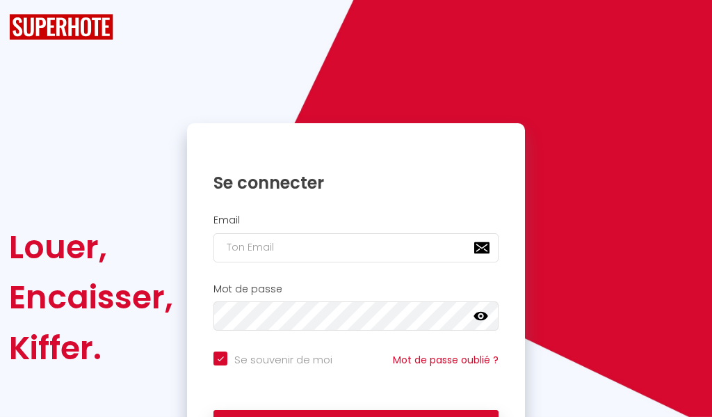
checkbox input "true"
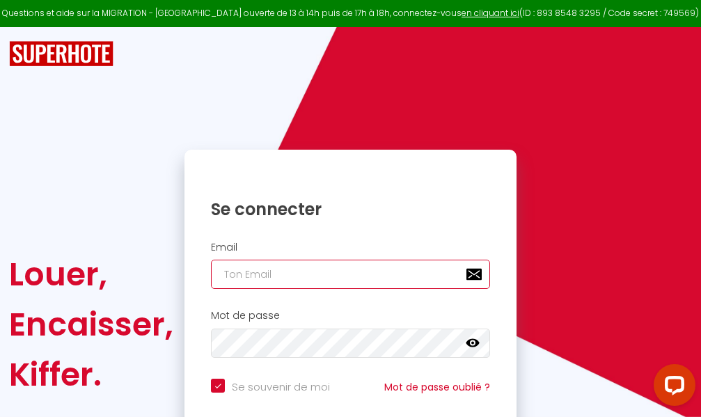
click at [372, 280] on input "email" at bounding box center [350, 274] width 279 height 29
type input "m"
checkbox input "true"
type input "ma"
checkbox input "true"
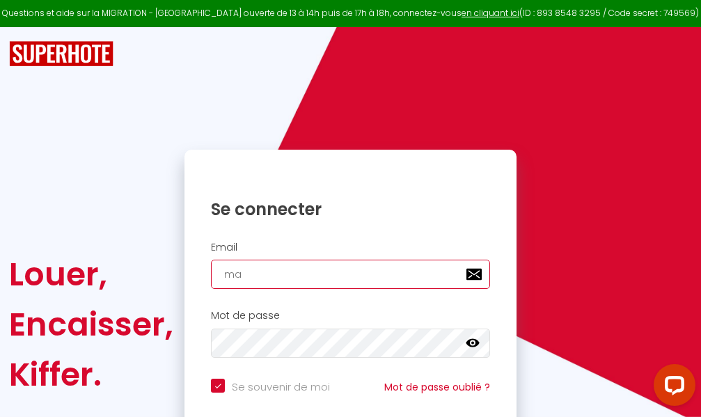
type input "mar"
checkbox input "true"
type input "marc"
checkbox input "true"
type input "marcd"
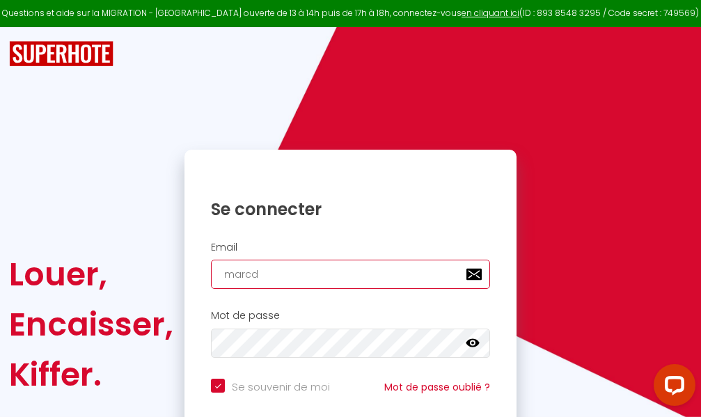
checkbox input "true"
type input "marcdp"
checkbox input "true"
type input "marcdpo"
checkbox input "true"
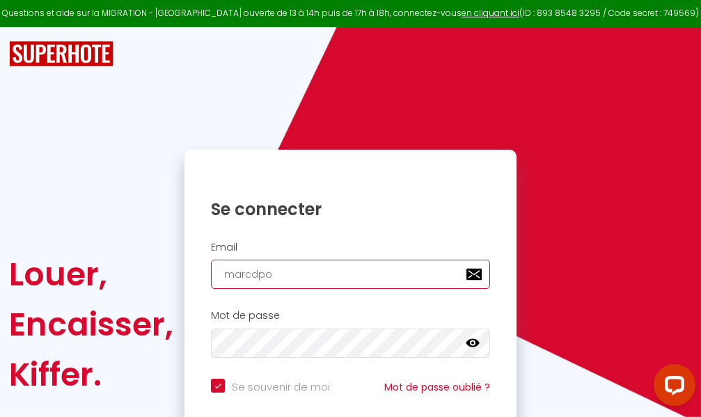
type input "marcdpoz"
checkbox input "true"
type input "marcdpoz."
checkbox input "true"
type input "marcdpoz.l"
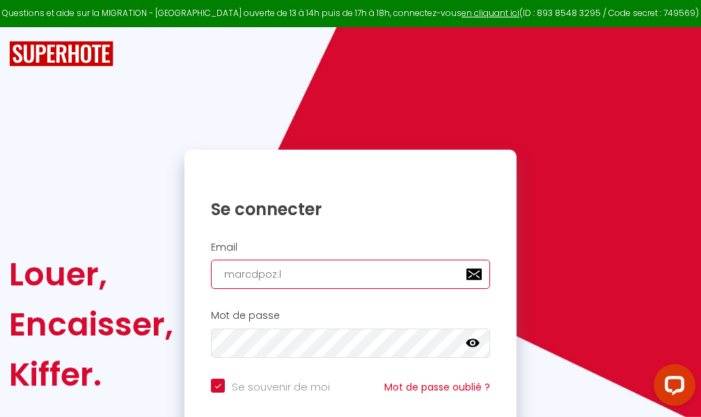
checkbox input "true"
type input "marcdpoz.lo"
checkbox input "true"
type input "marcdpoz.loc"
checkbox input "true"
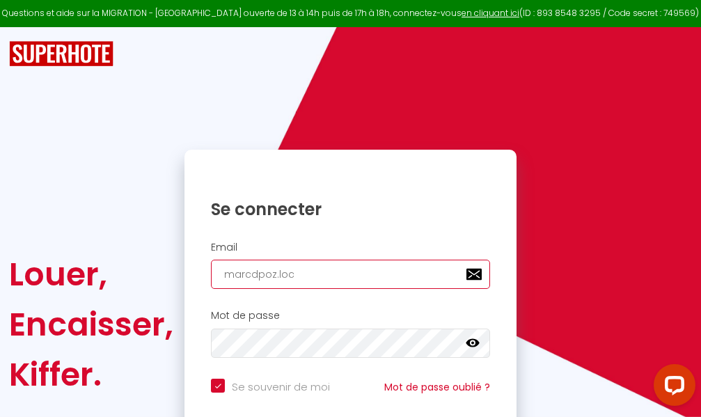
type input "marcdpoz.loca"
checkbox input "true"
type input "marcdpoz.locat"
checkbox input "true"
type input "marcdpoz.locati"
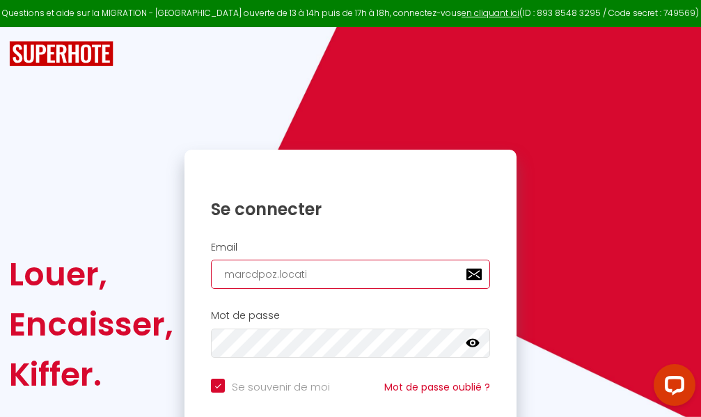
checkbox input "true"
type input "marcdpoz.locatio"
checkbox input "true"
type input "marcdpoz.location"
checkbox input "true"
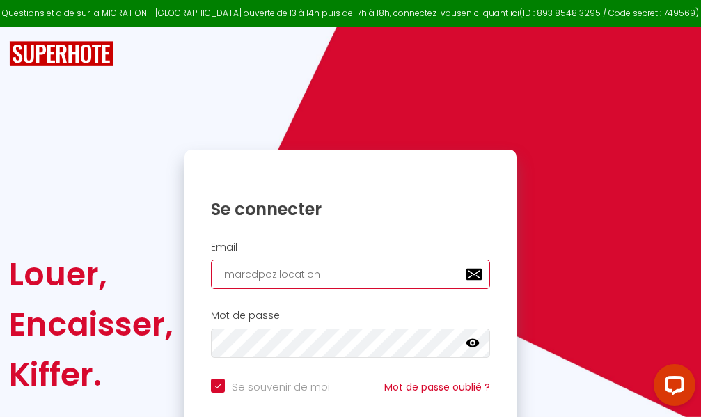
type input "marcdpoz.location@"
checkbox input "true"
type input "marcdpoz.location@g"
checkbox input "true"
type input "marcdpoz.location@gm"
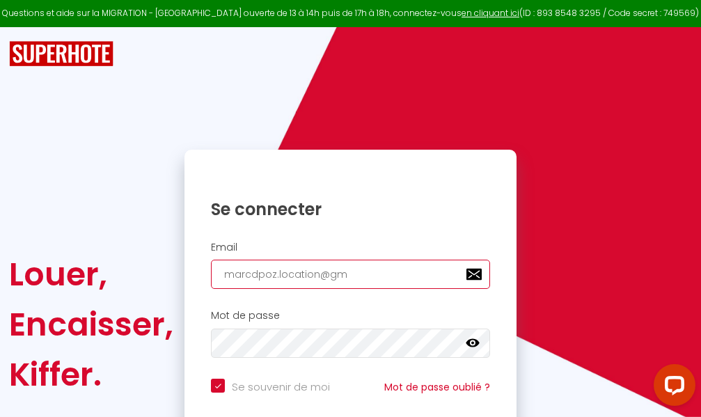
checkbox input "true"
type input "marcdpoz.location@gma"
checkbox input "true"
type input "marcdpoz.location@gmai"
checkbox input "true"
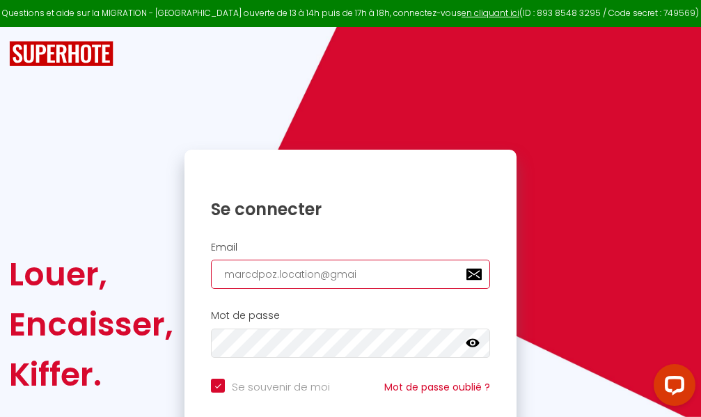
type input "marcdpoz.location@gmail"
checkbox input "true"
type input "marcdpoz.location@gmail."
checkbox input "true"
type input "marcdpoz.location@gmail.c"
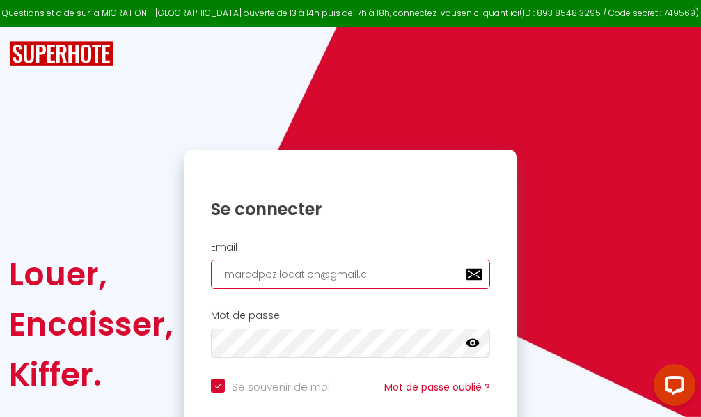
checkbox input "true"
type input "marcdpoz.location@gmail.co"
checkbox input "true"
type input "marcdpoz.location@gmail.com"
checkbox input "true"
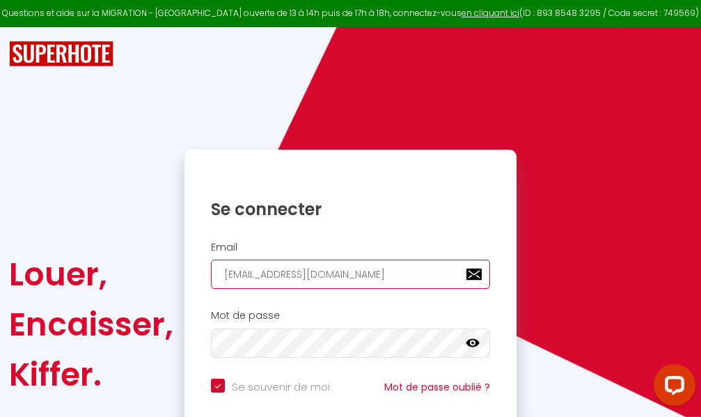
type input "marcdpoz.location@gmail.com"
click at [344, 273] on input "email" at bounding box center [350, 274] width 279 height 29
